Goal: Task Accomplishment & Management: Manage account settings

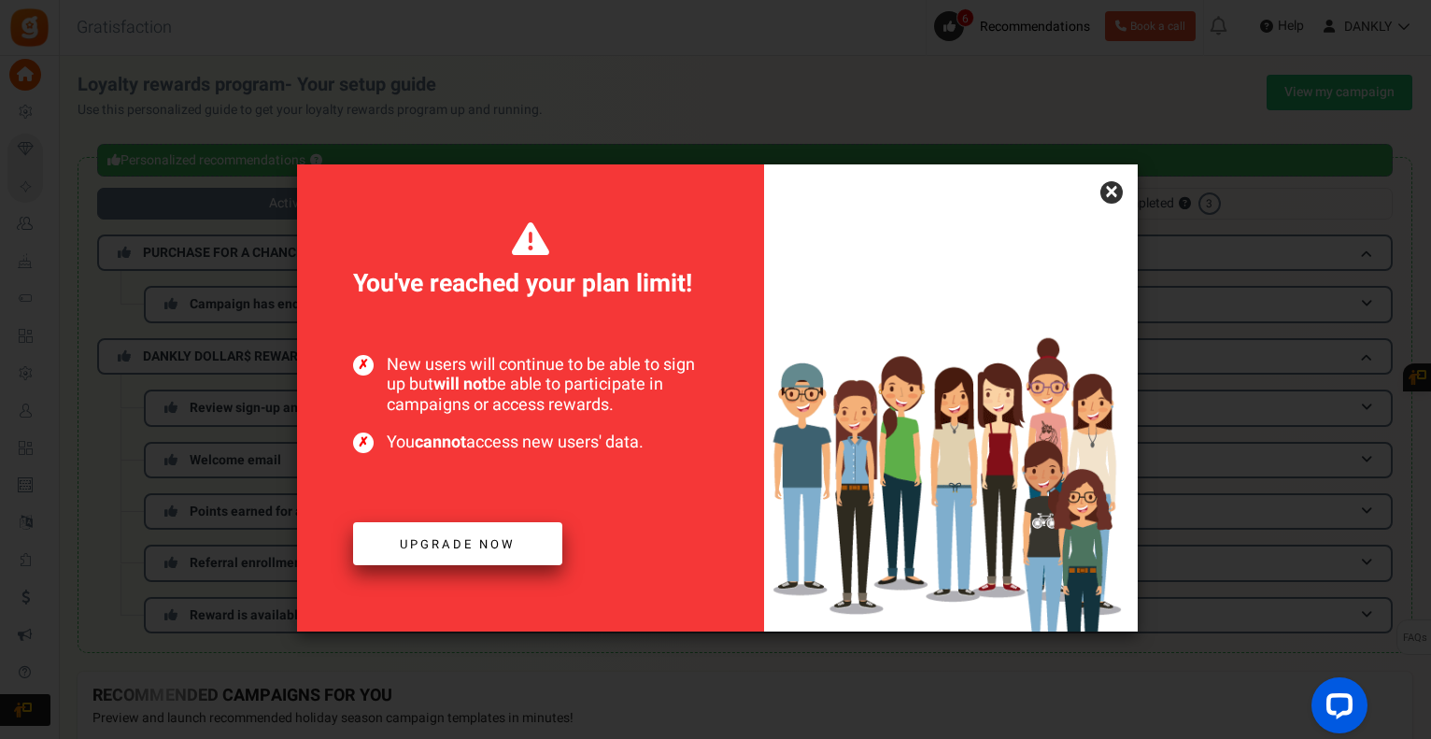
click at [502, 533] on link "Upgrade now" at bounding box center [457, 544] width 209 height 44
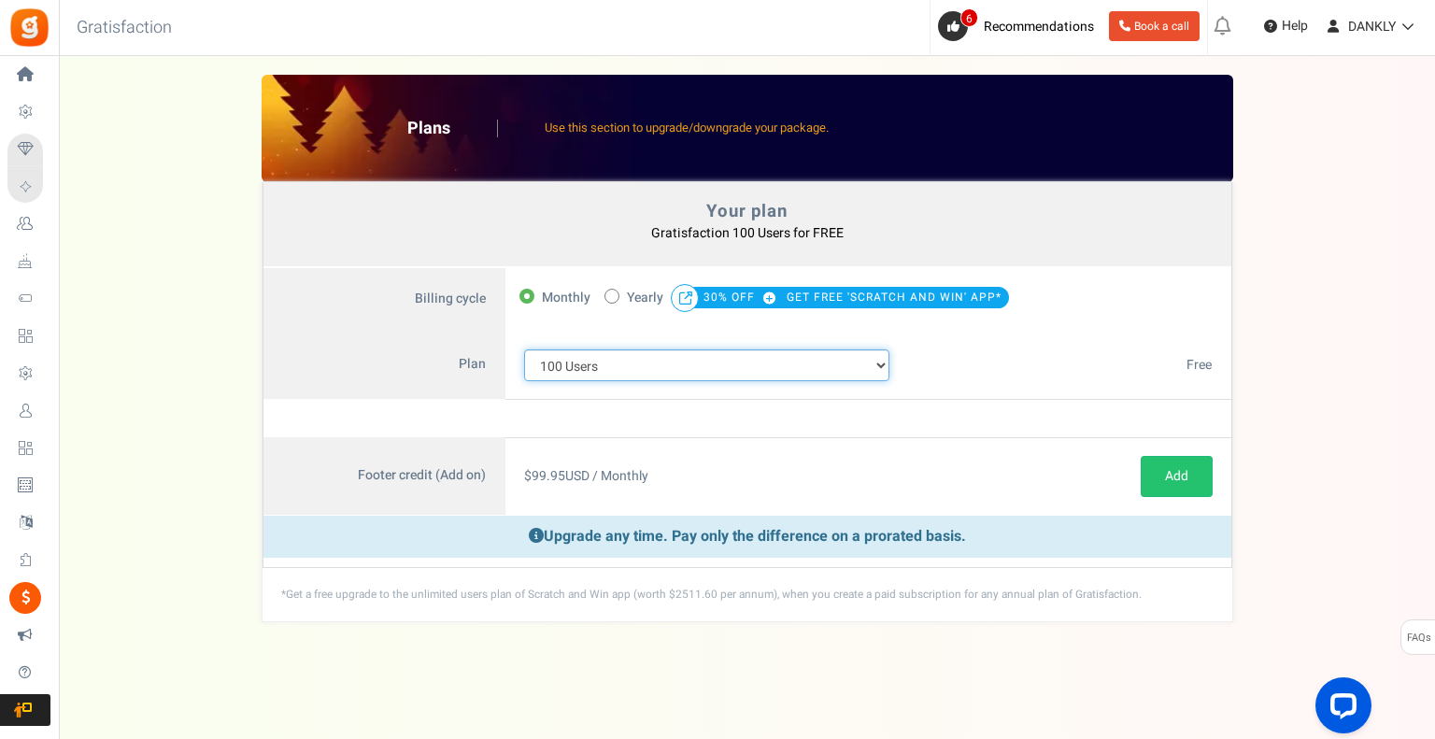
click at [774, 361] on select "100 Users 200 Users 500 Users 1000 Users 2000 Users 3000 Users 4000 Users 5000 …" at bounding box center [707, 365] width 366 height 32
select select "883"
click at [524, 349] on select "100 Users 200 Users 500 Users 1000 Users 2000 Users 3000 Users 4000 Users 5000 …" at bounding box center [707, 365] width 366 height 32
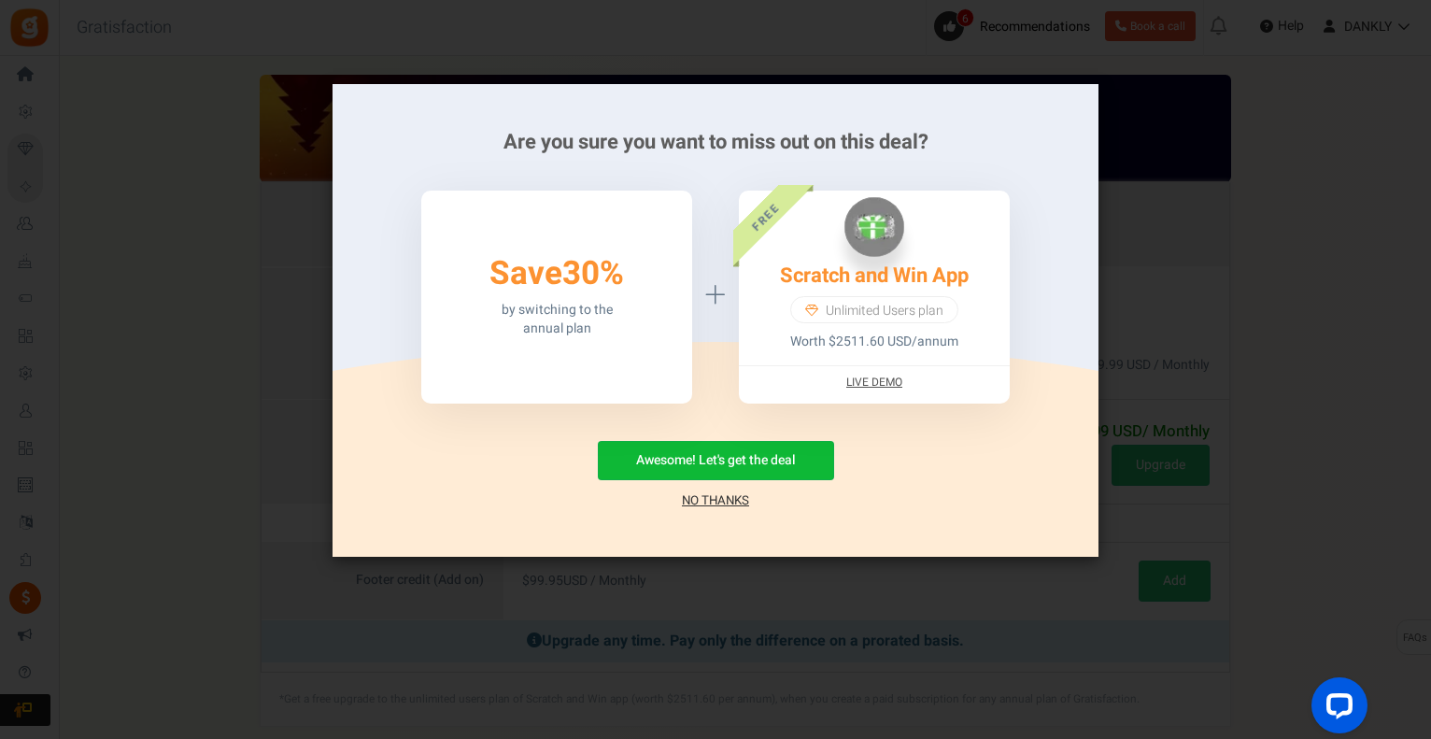
click at [731, 496] on link "No Thanks" at bounding box center [715, 500] width 67 height 19
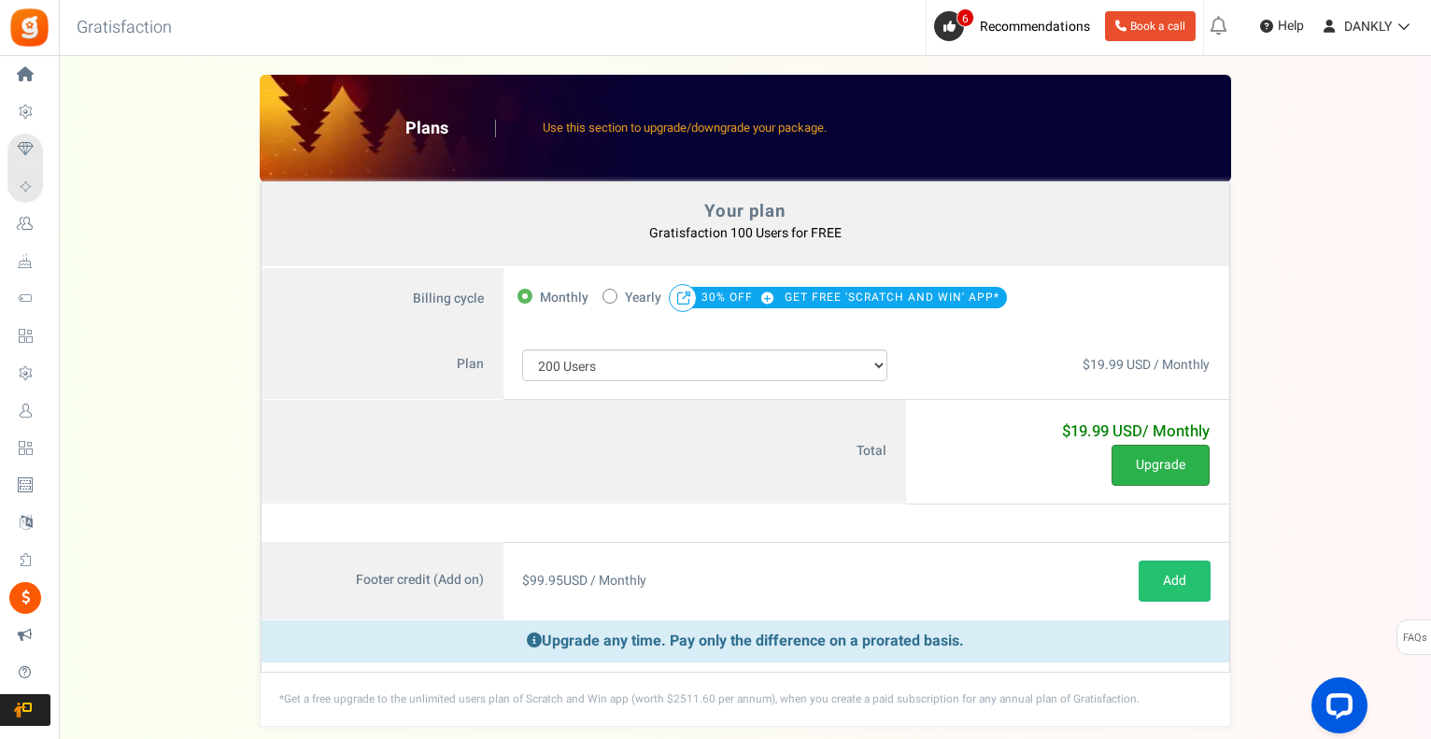
click at [1192, 470] on button "Upgrade" at bounding box center [1161, 465] width 98 height 41
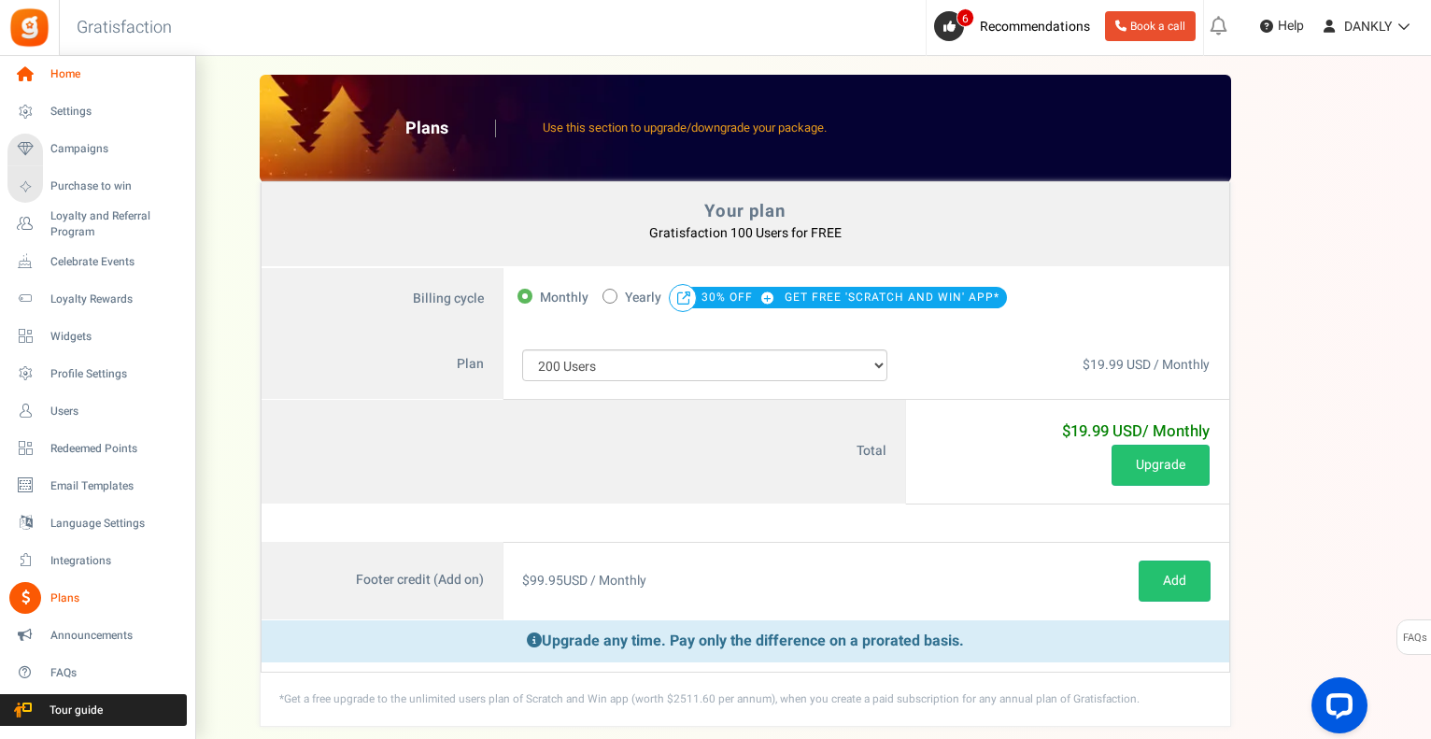
click at [30, 73] on icon at bounding box center [25, 75] width 32 height 32
